Goal: Obtain resource: Download file/media

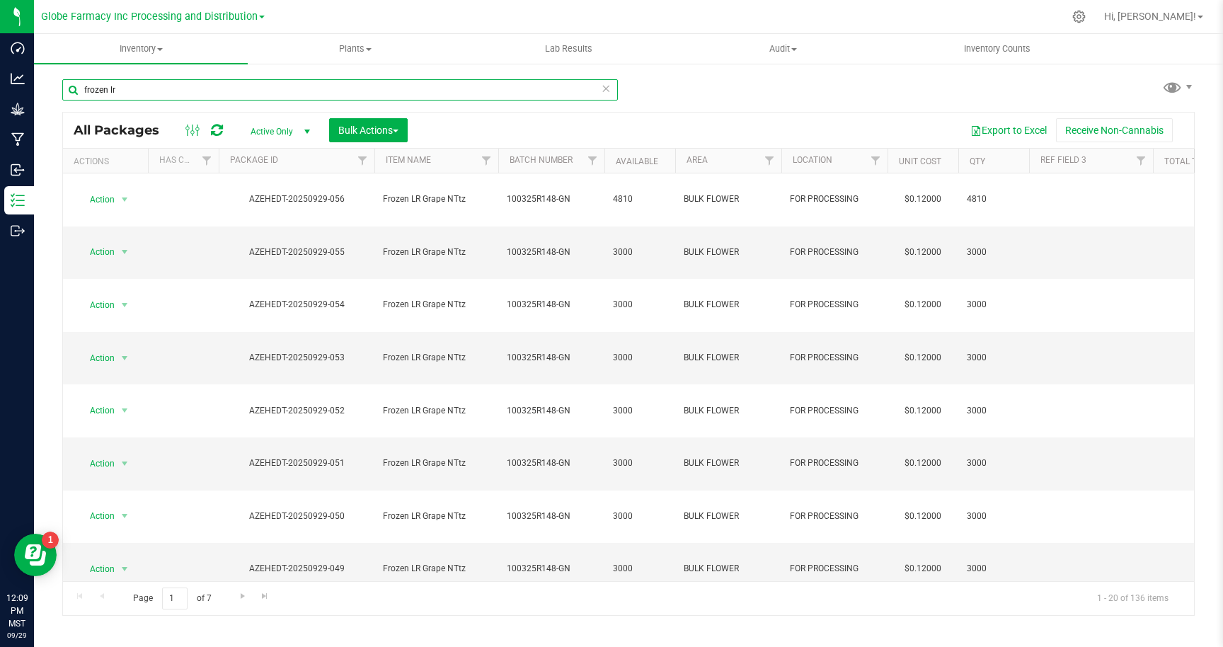
click at [157, 90] on input "frozen lr" at bounding box center [340, 89] width 556 height 21
type input "f"
type input "trim"
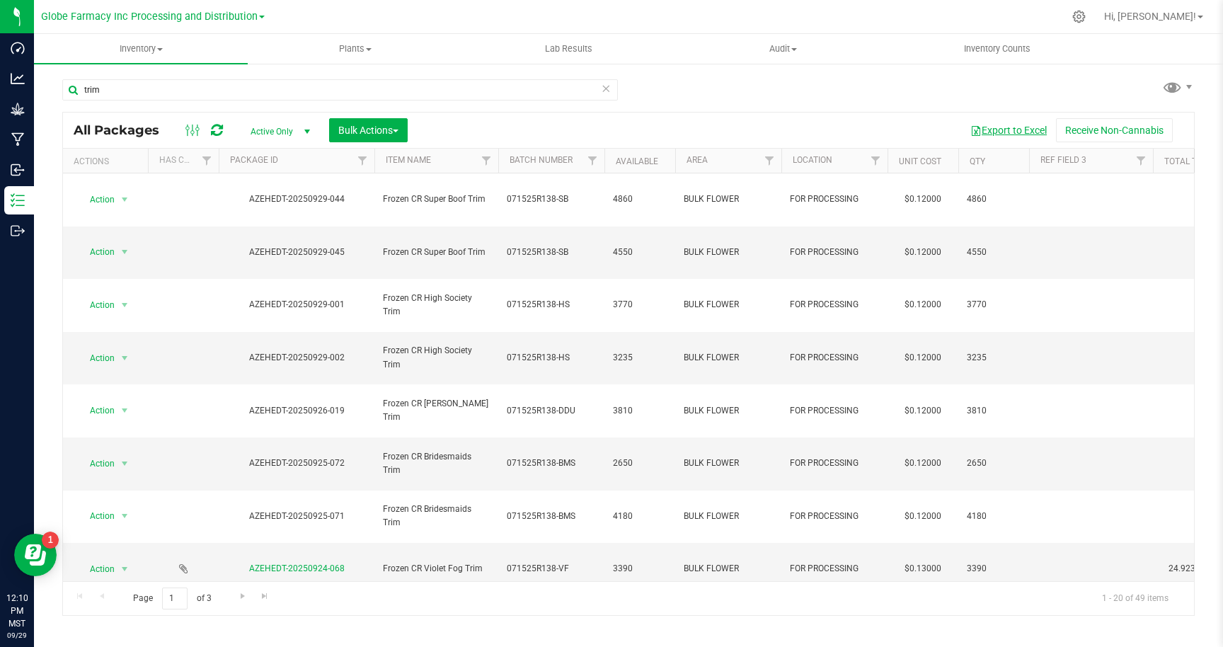
click at [999, 130] on button "Export to Excel" at bounding box center [1009, 130] width 95 height 24
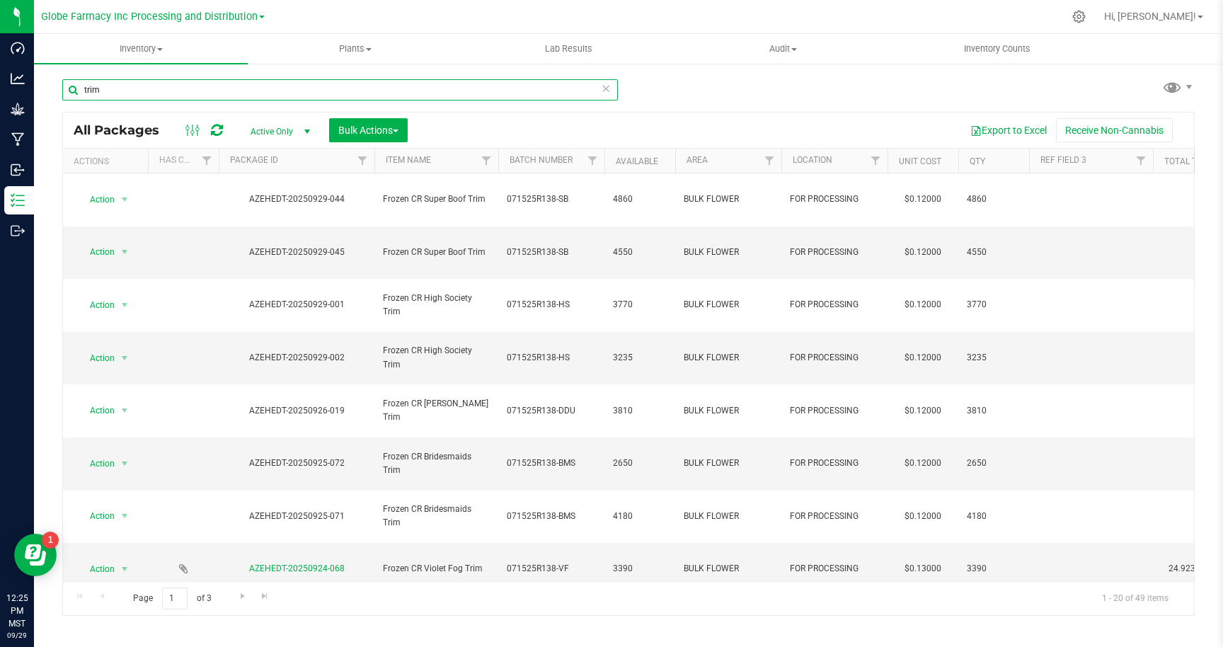
click at [403, 90] on input "trim" at bounding box center [340, 89] width 556 height 21
type input "frozen cr"
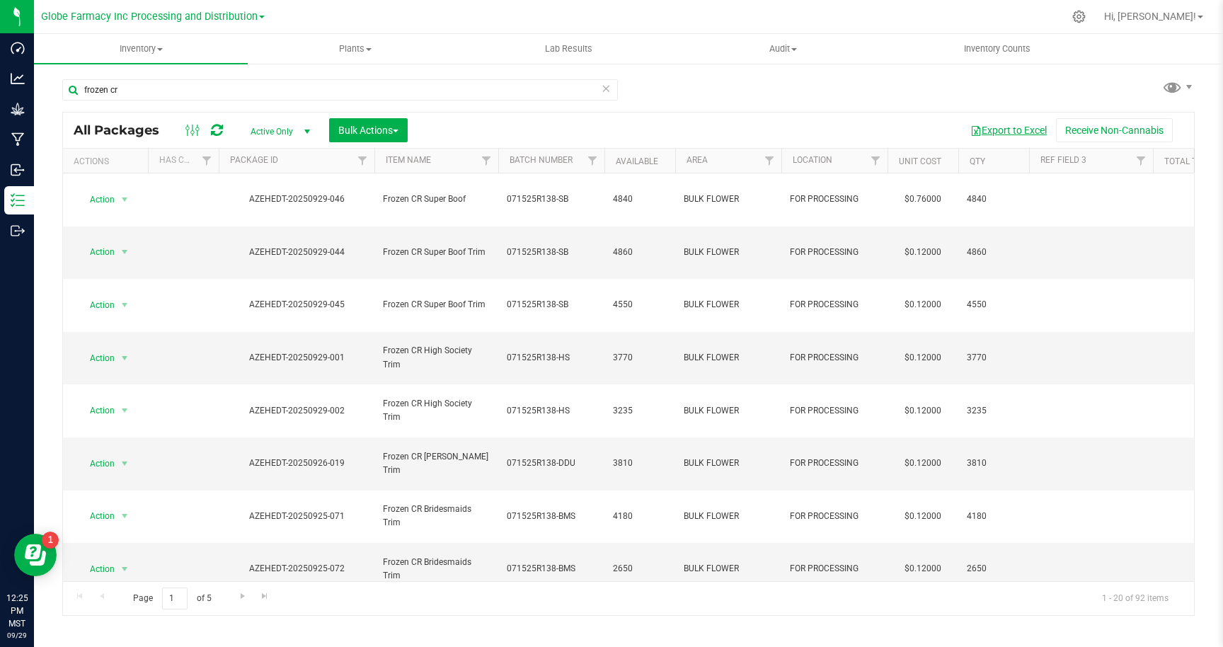
click at [1000, 127] on button "Export to Excel" at bounding box center [1009, 130] width 95 height 24
